Goal: Information Seeking & Learning: Learn about a topic

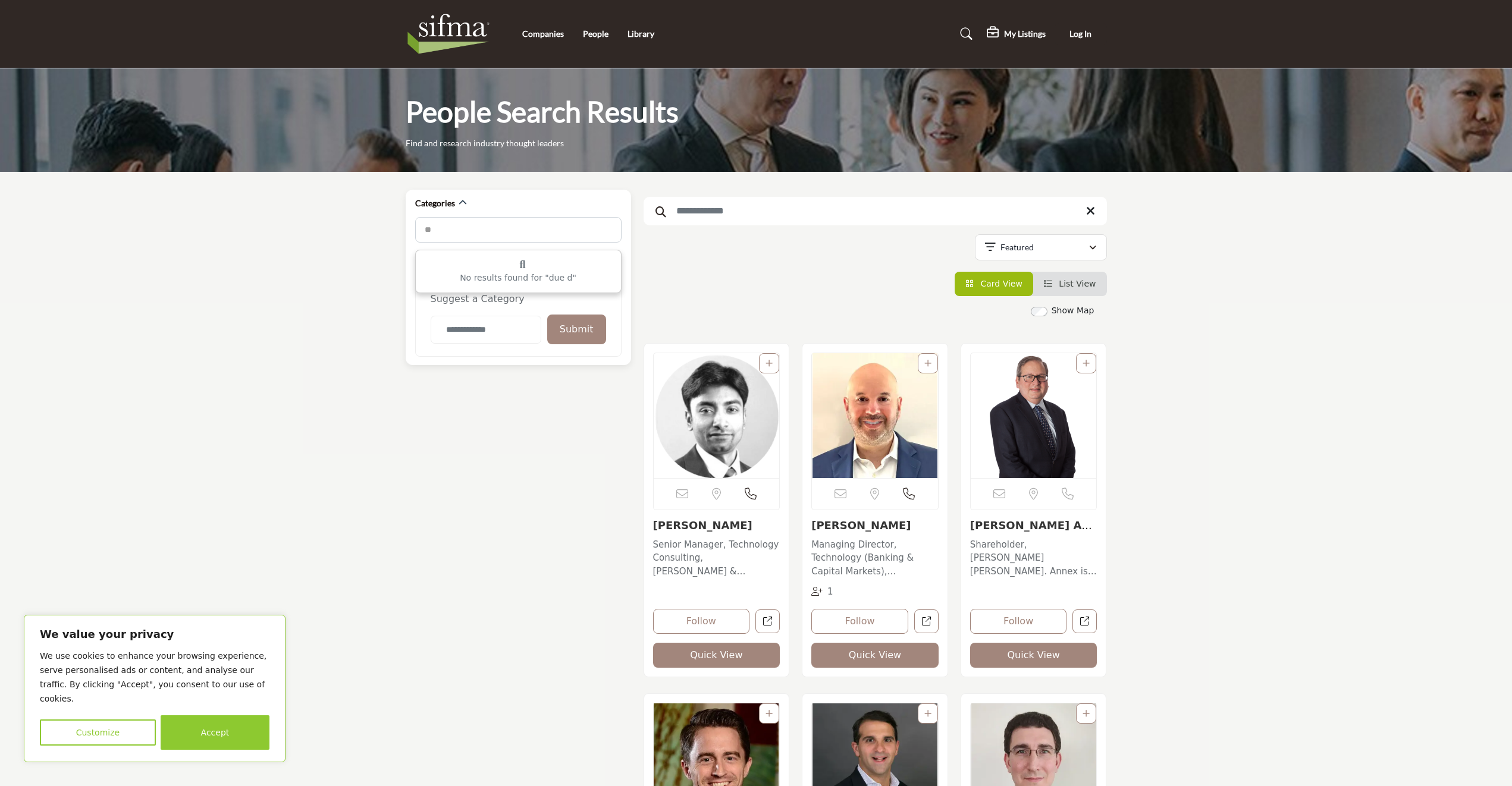
type input "*"
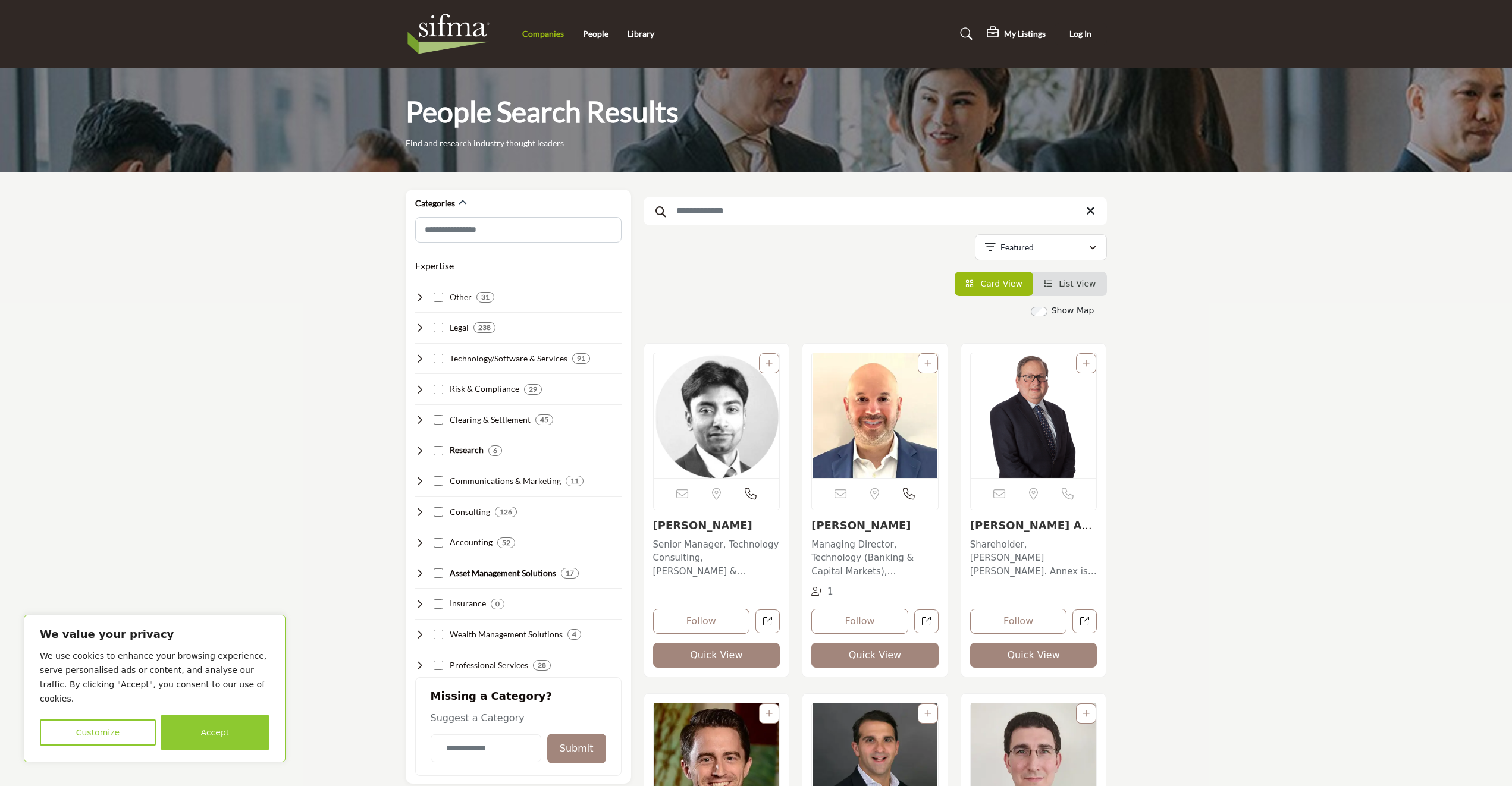
click at [540, 33] on link "Companies" at bounding box center [543, 33] width 42 height 10
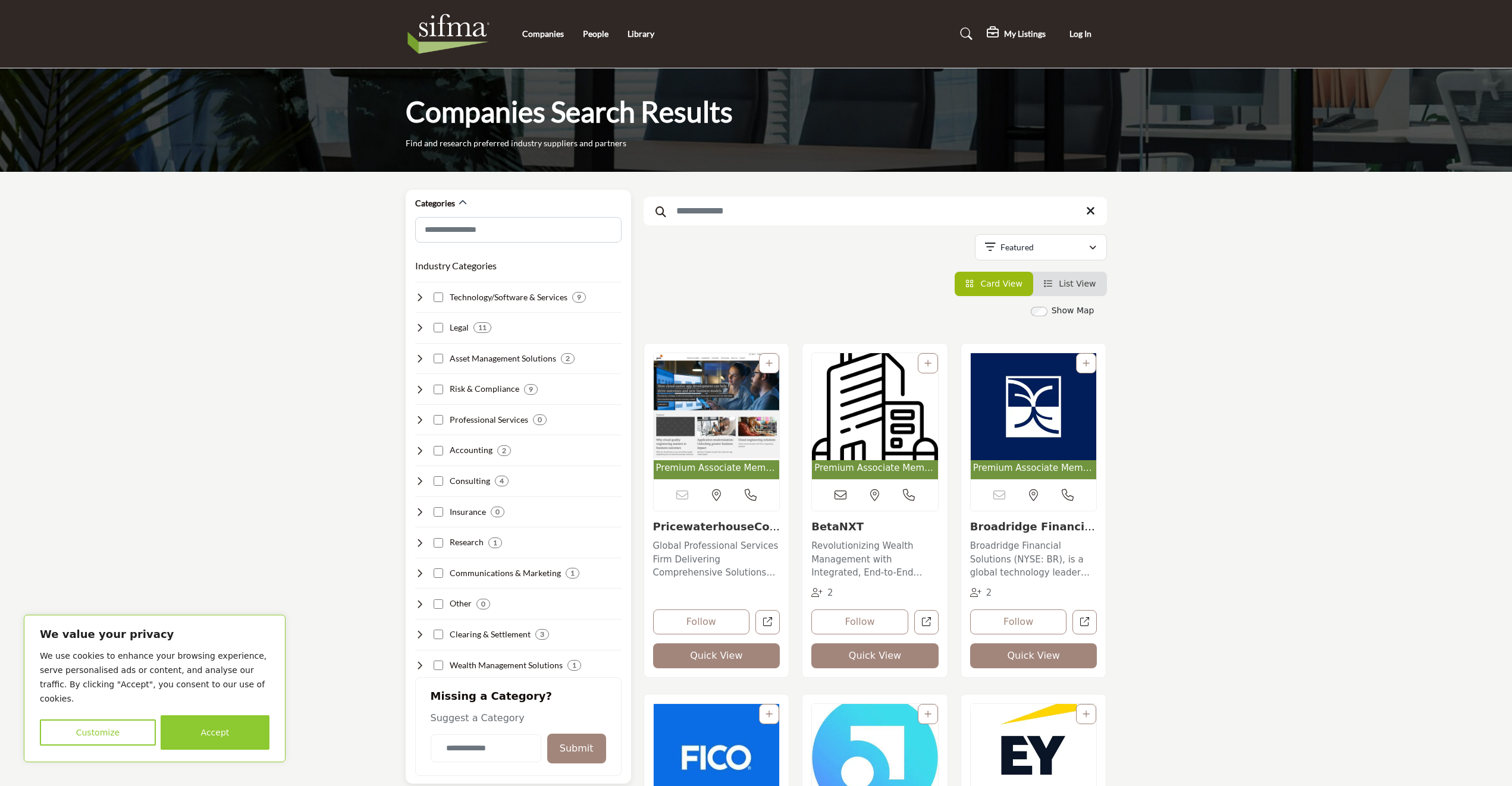
click at [419, 358] on icon at bounding box center [419, 358] width 9 height 9
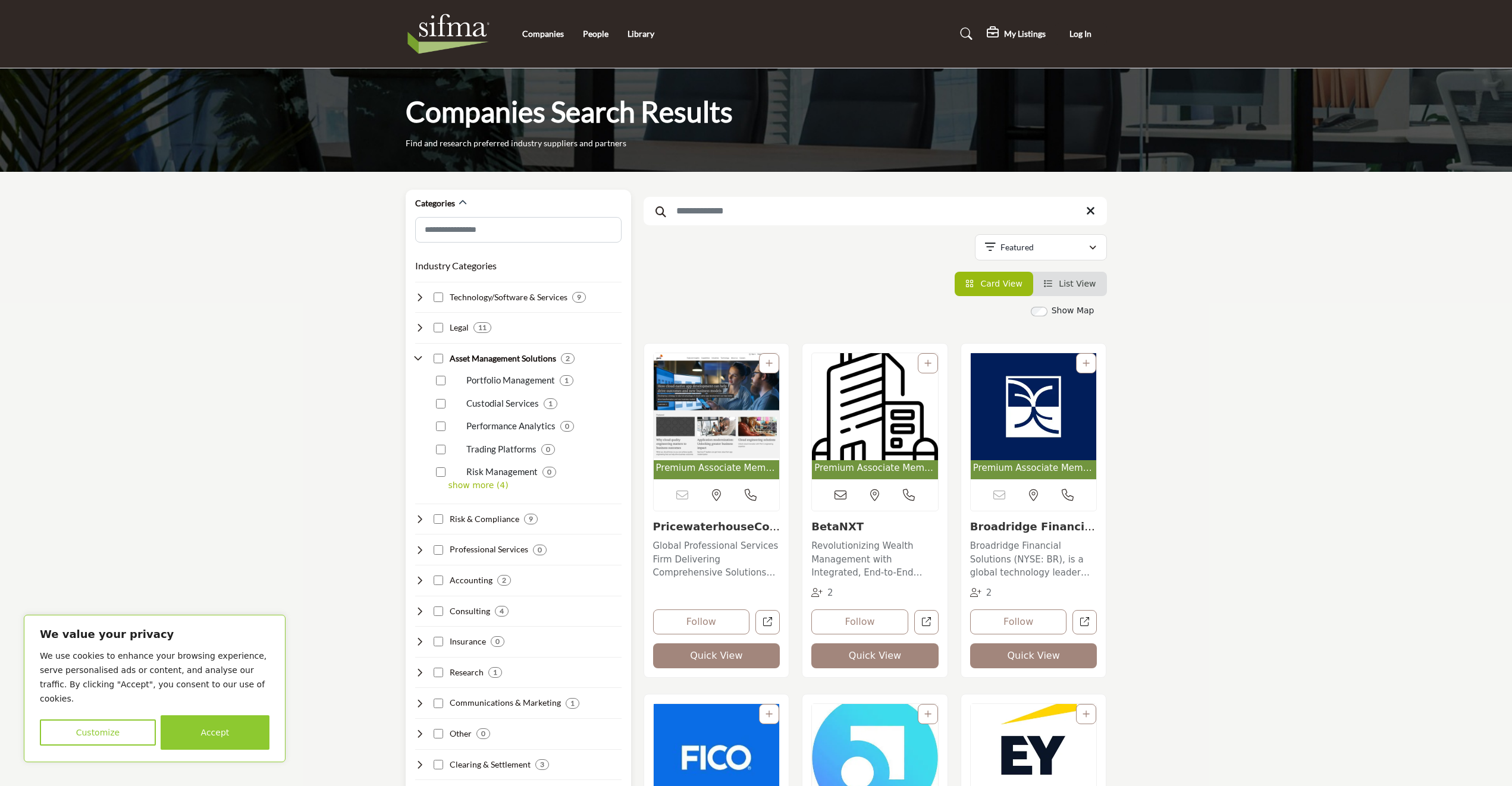
click at [481, 488] on p "show more (4)" at bounding box center [535, 485] width 173 height 13
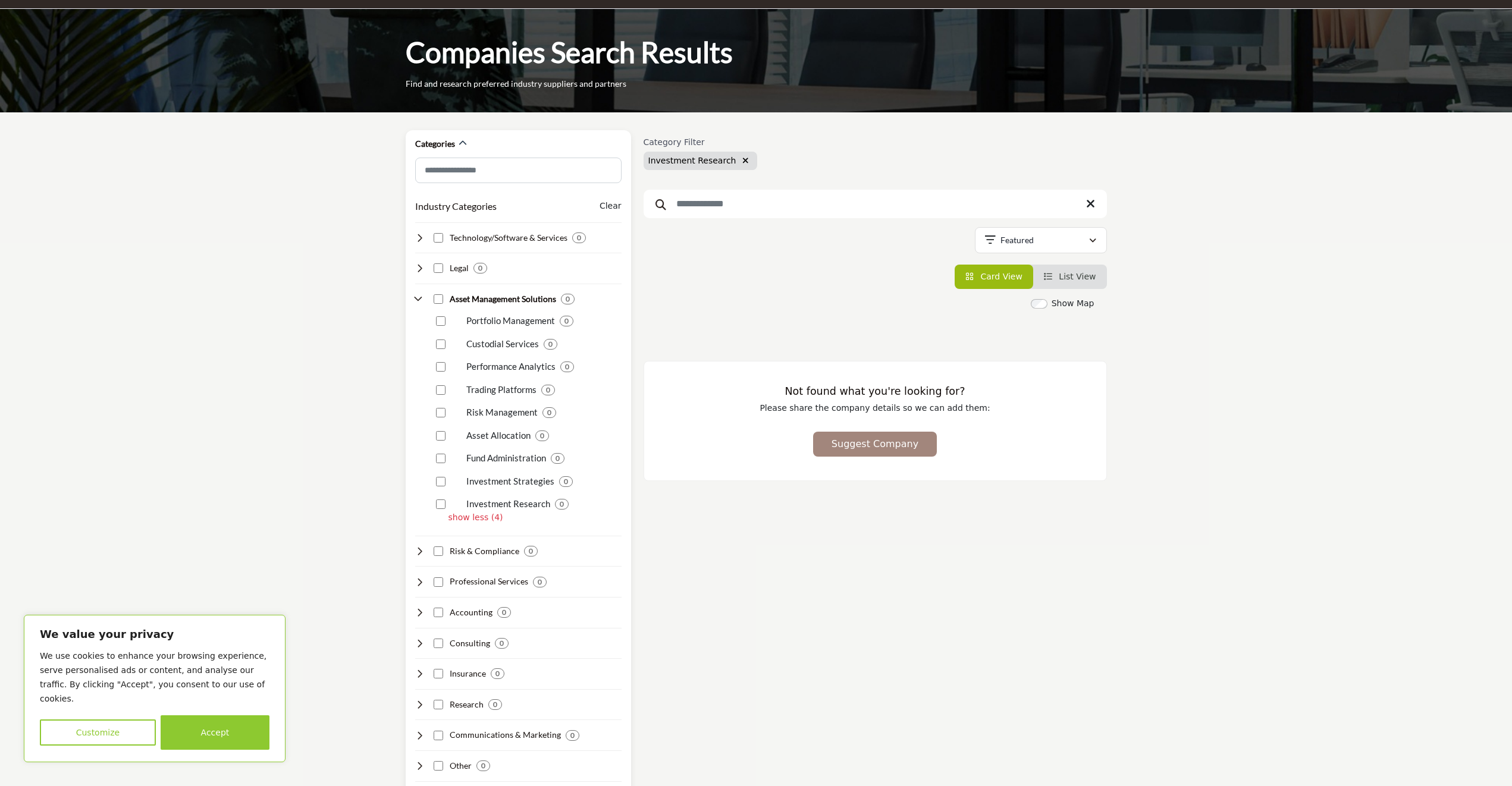
scroll to position [179, 0]
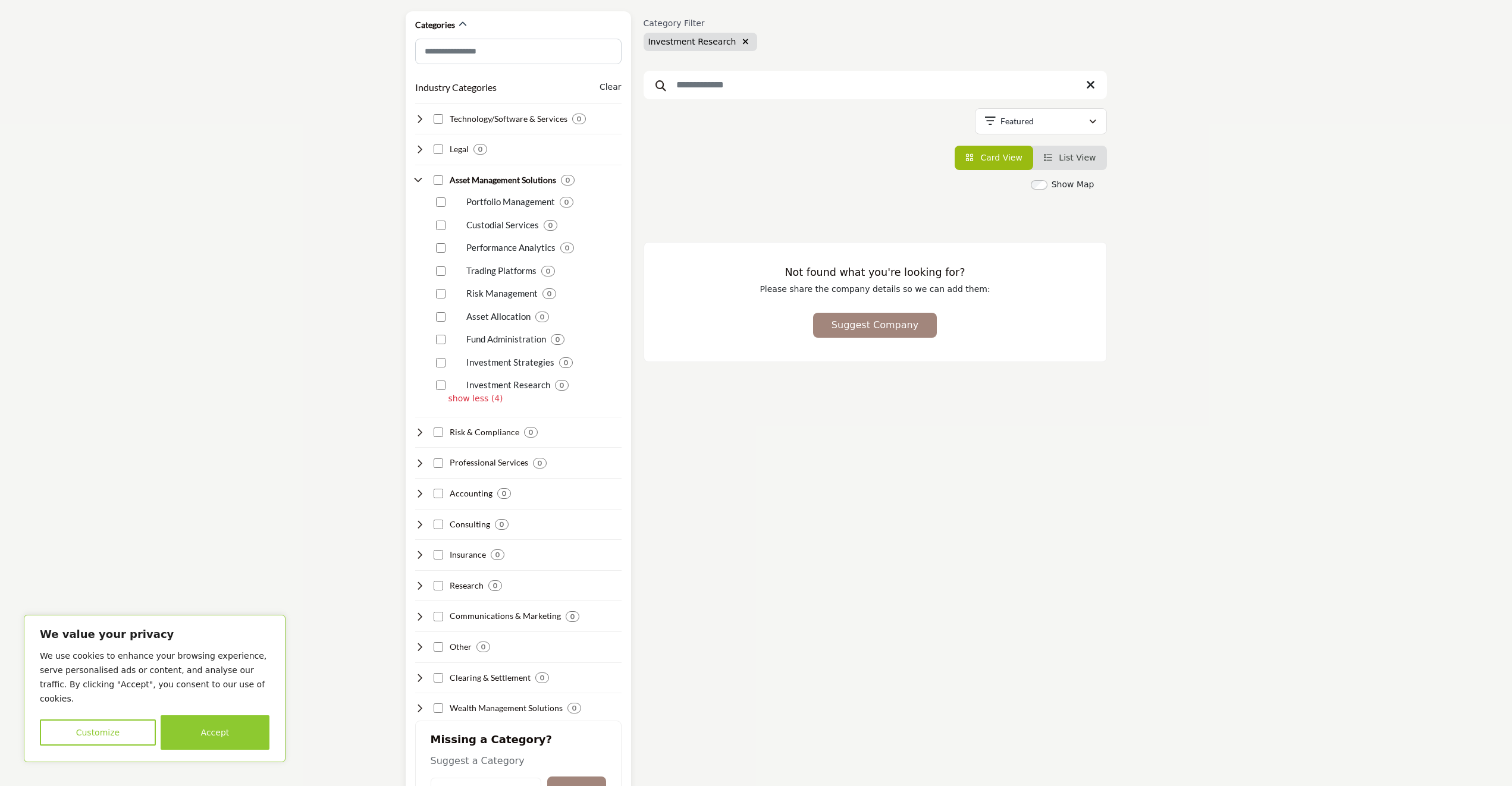
click at [419, 706] on icon at bounding box center [419, 707] width 9 height 9
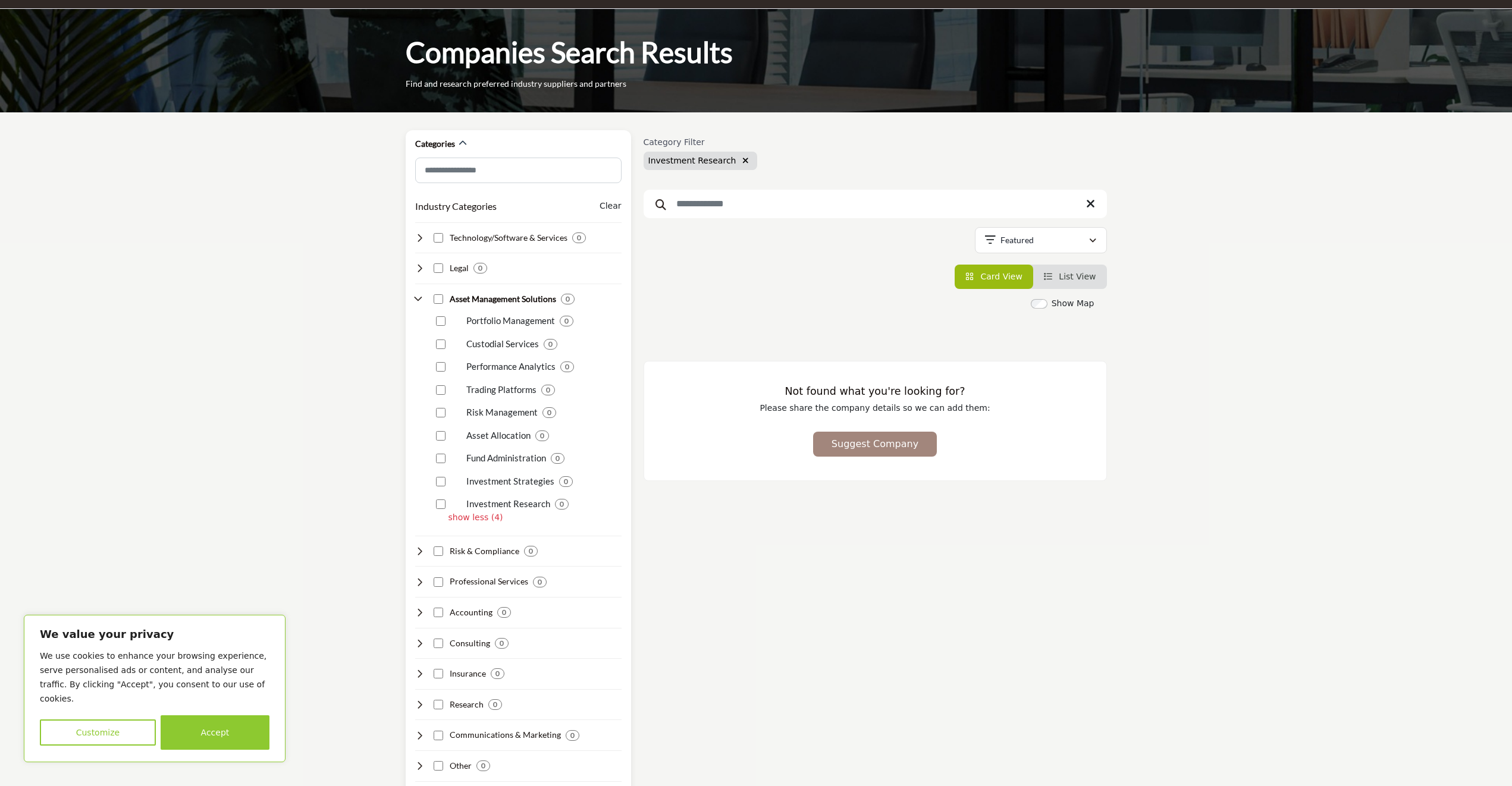
scroll to position [0, 0]
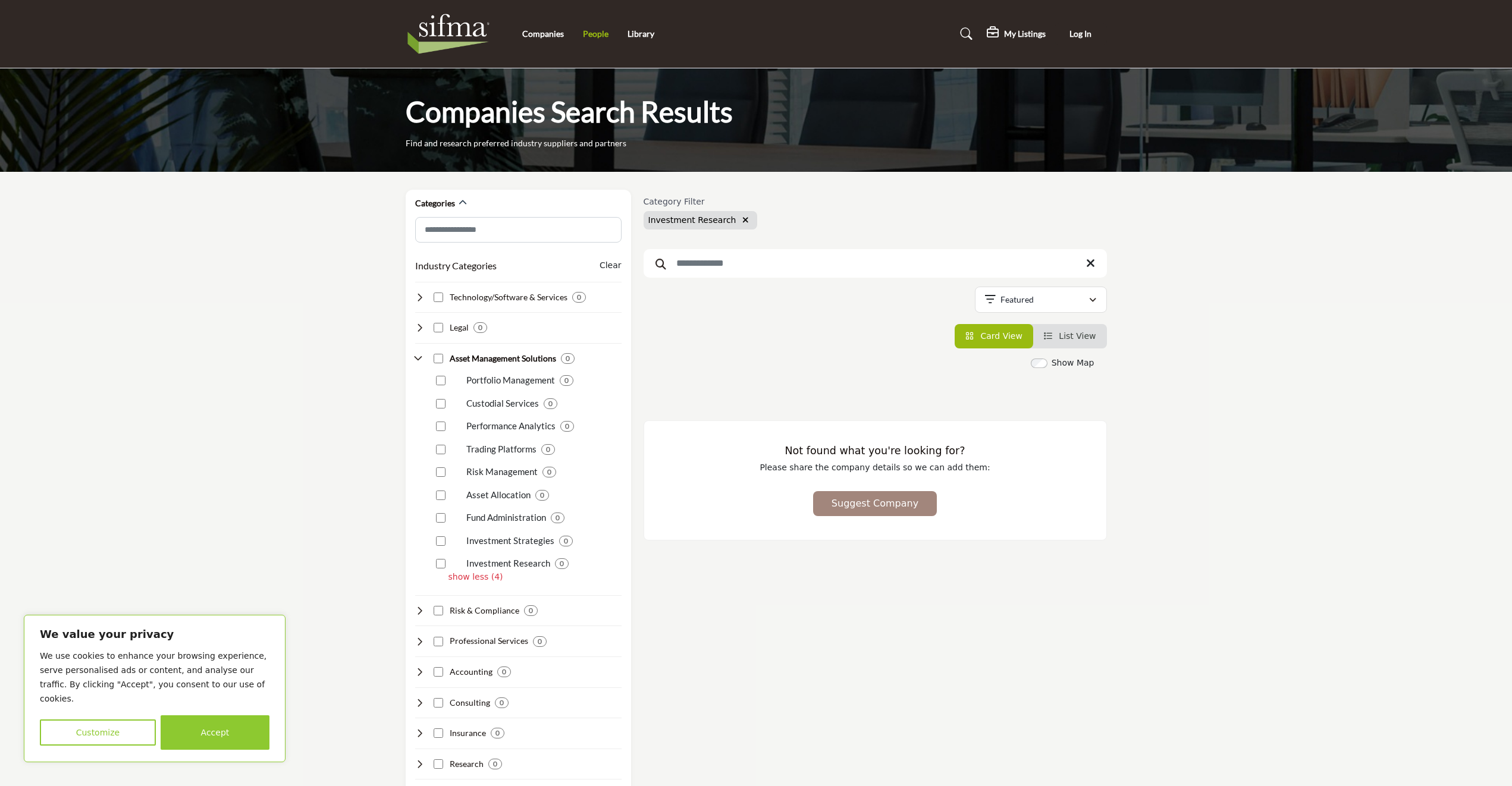
click at [599, 33] on link "People" at bounding box center [596, 33] width 26 height 10
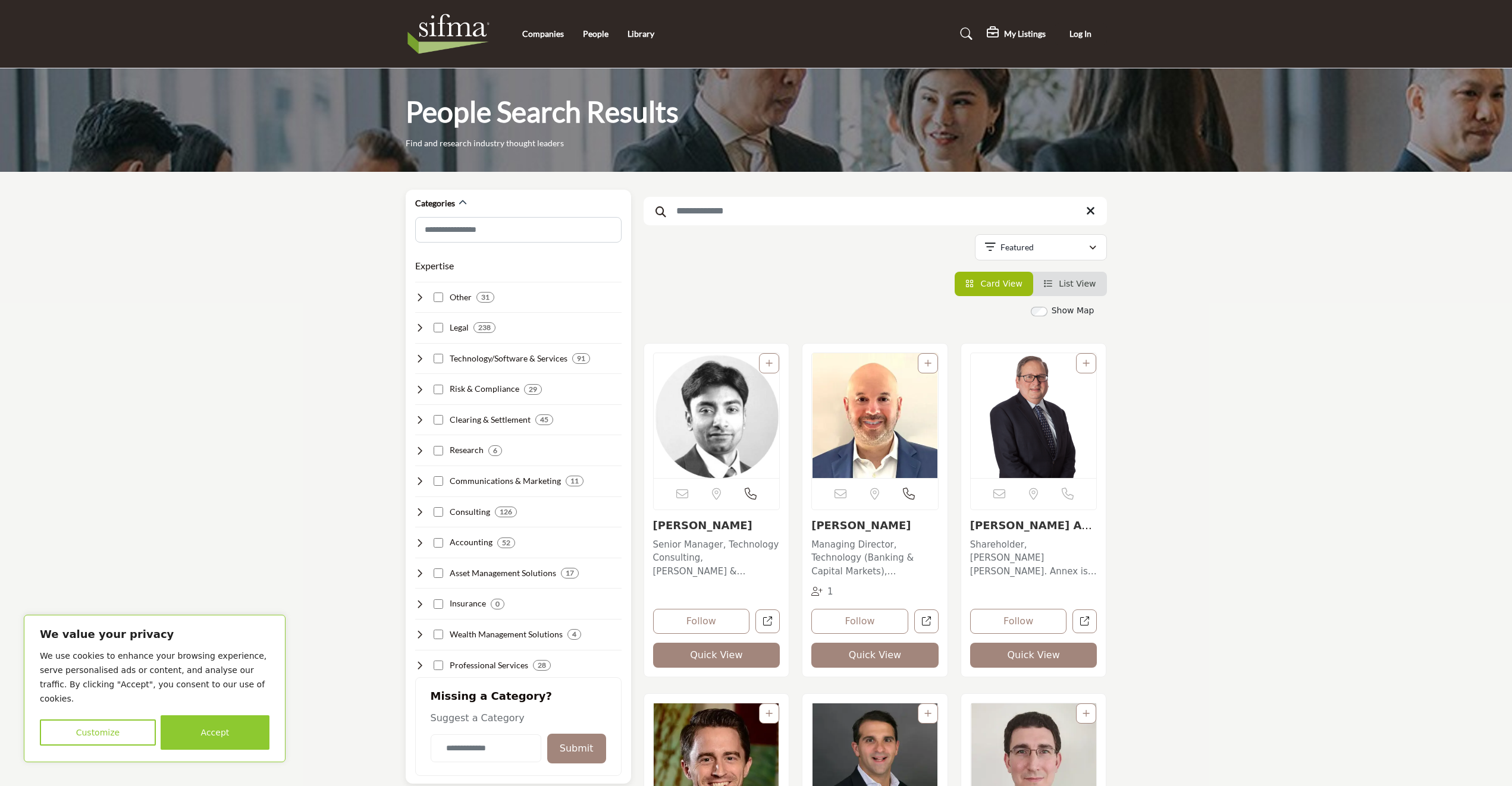
click at [421, 635] on icon at bounding box center [419, 634] width 9 height 9
click at [477, 726] on p "Investment Management" at bounding box center [516, 725] width 99 height 14
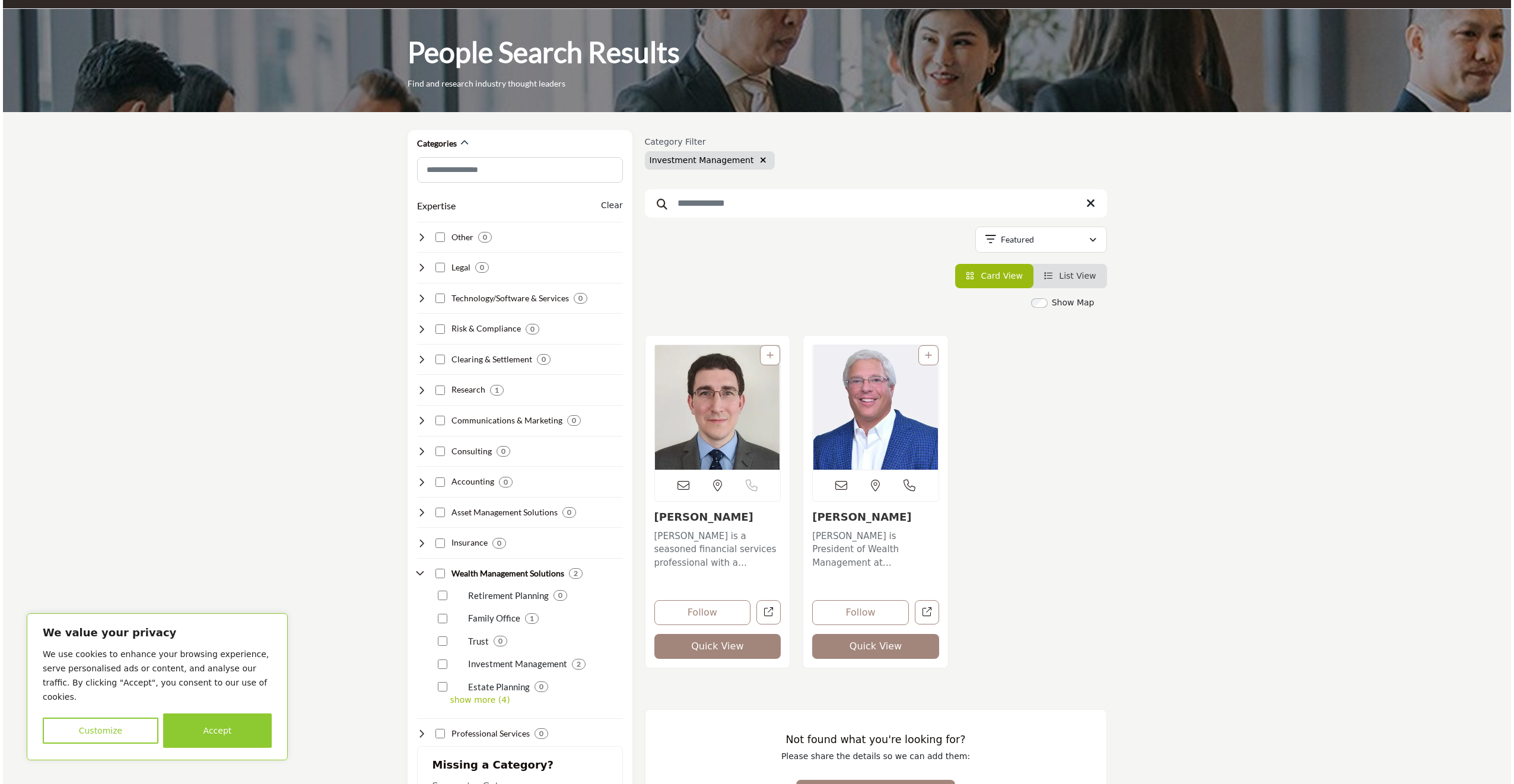
scroll to position [119, 0]
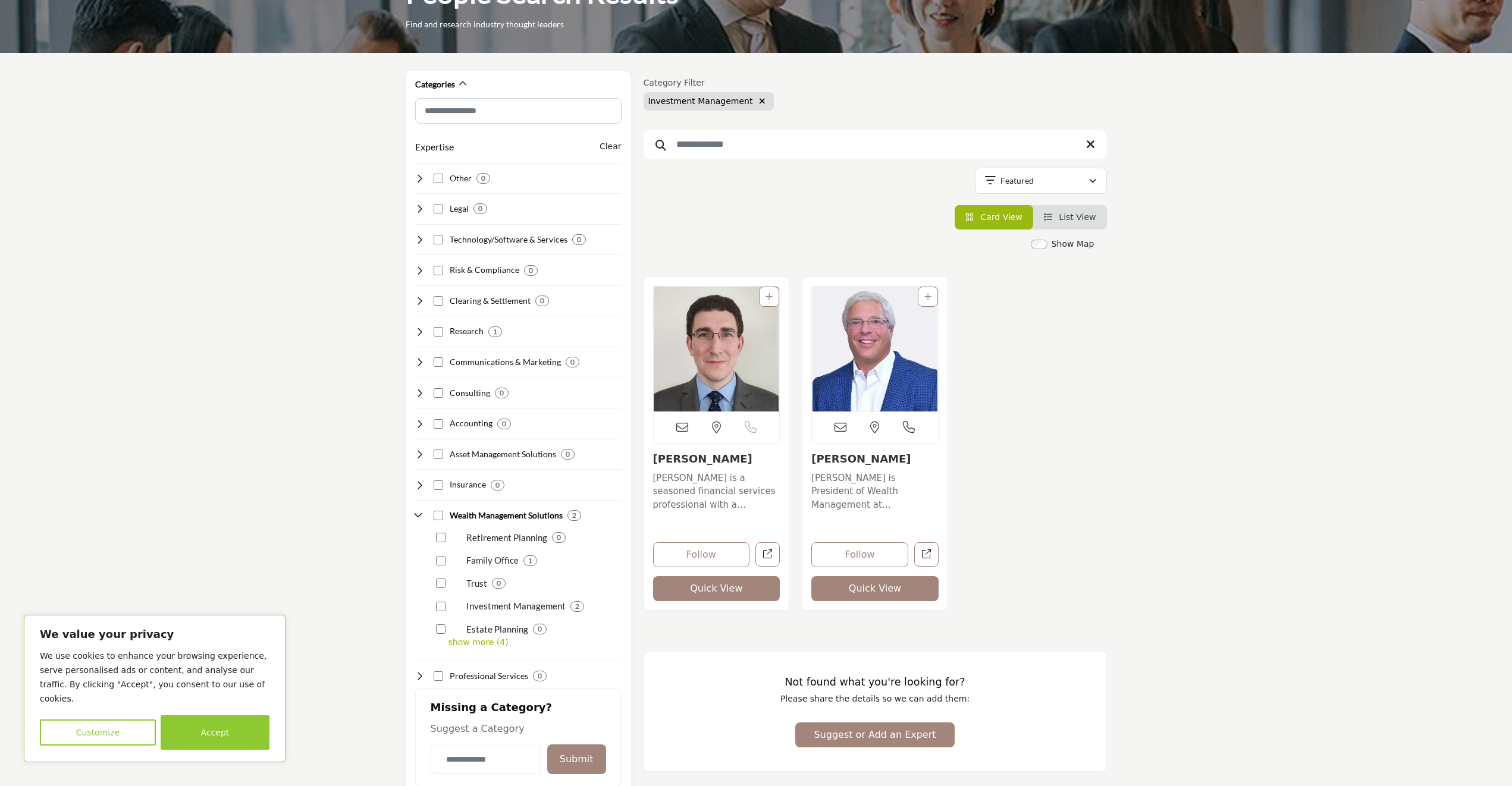
click at [719, 585] on button "Quick View" at bounding box center [716, 588] width 127 height 25
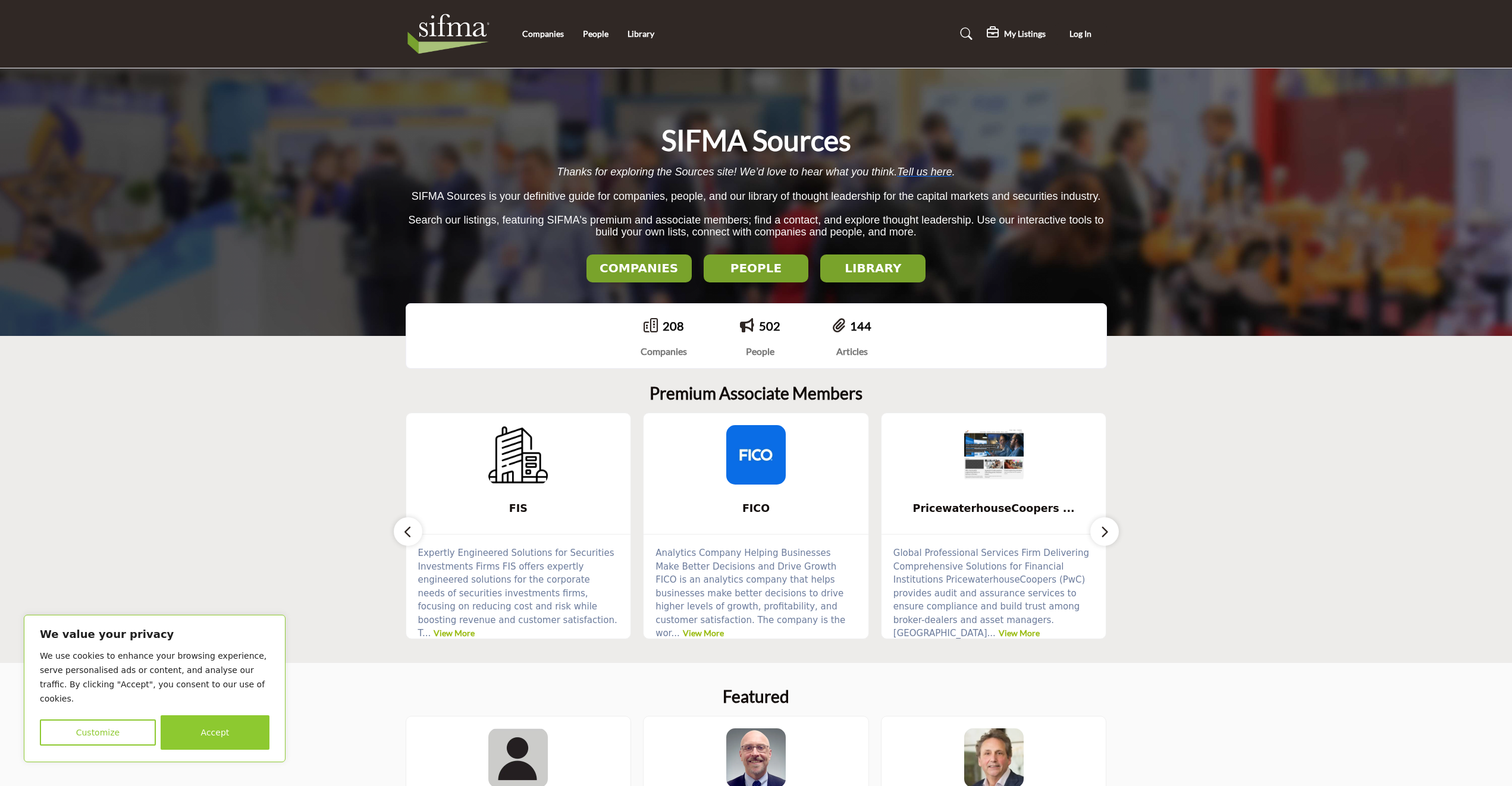
click at [688, 271] on h2 "LIBRARY" at bounding box center [639, 268] width 98 height 15
click at [542, 33] on link "Companies" at bounding box center [543, 33] width 42 height 10
